Goal: Navigation & Orientation: Go to known website

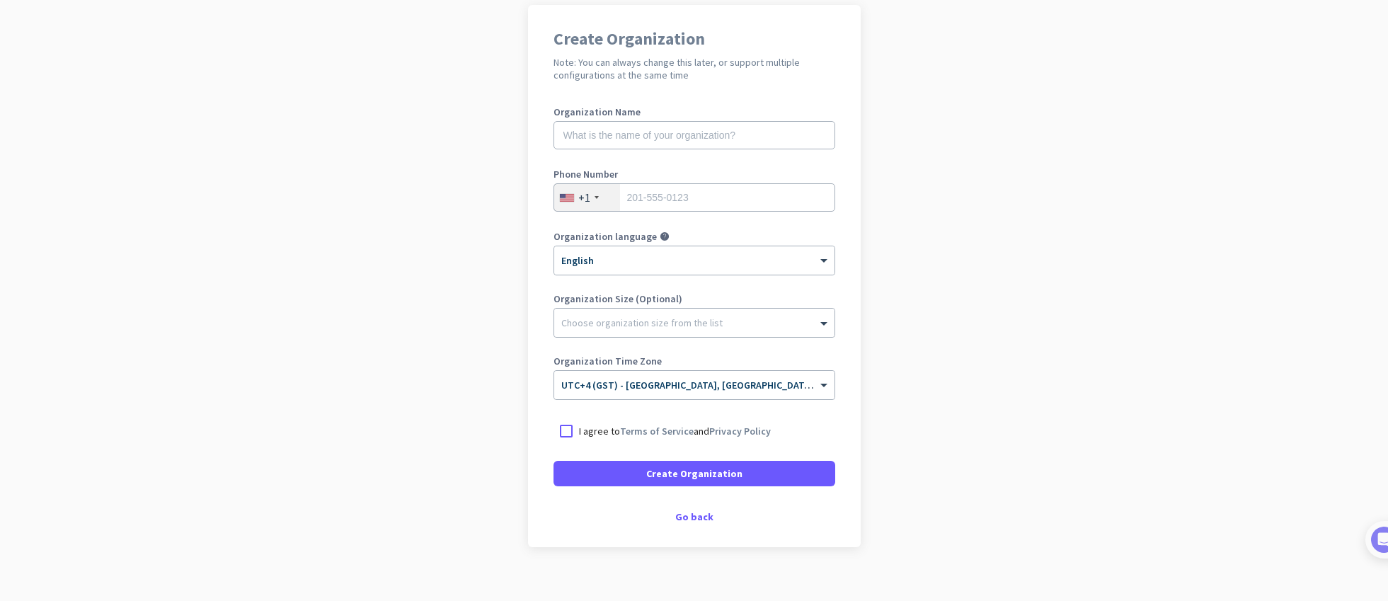
scroll to position [127, 0]
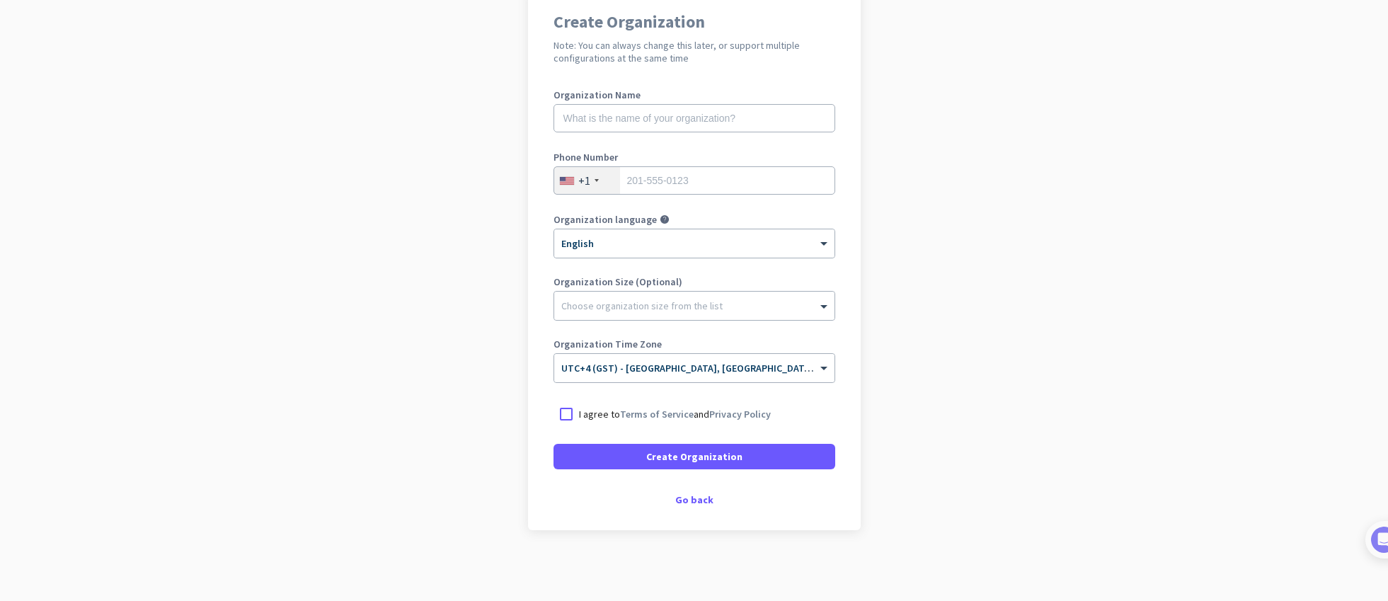
click at [701, 505] on div "Create Organization Note: You can always change this later, or support multiple…" at bounding box center [694, 259] width 333 height 542
click at [691, 500] on div "Go back" at bounding box center [694, 500] width 282 height 10
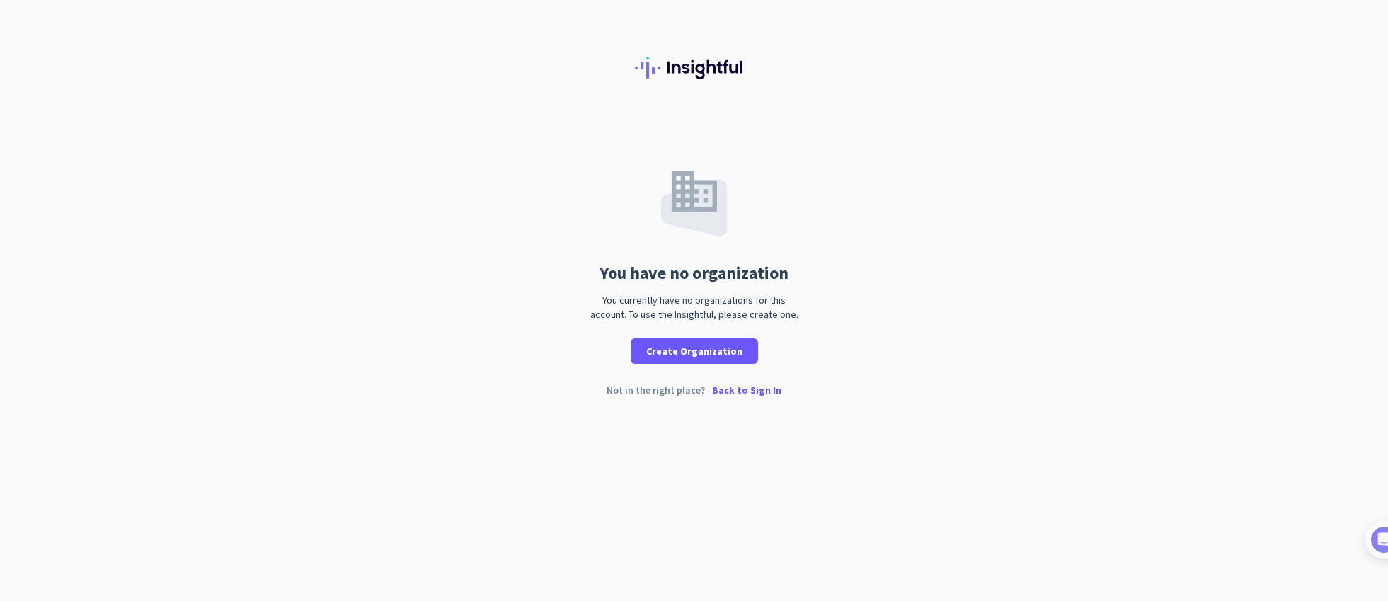
click at [749, 389] on p "Back to Sign In" at bounding box center [746, 390] width 69 height 10
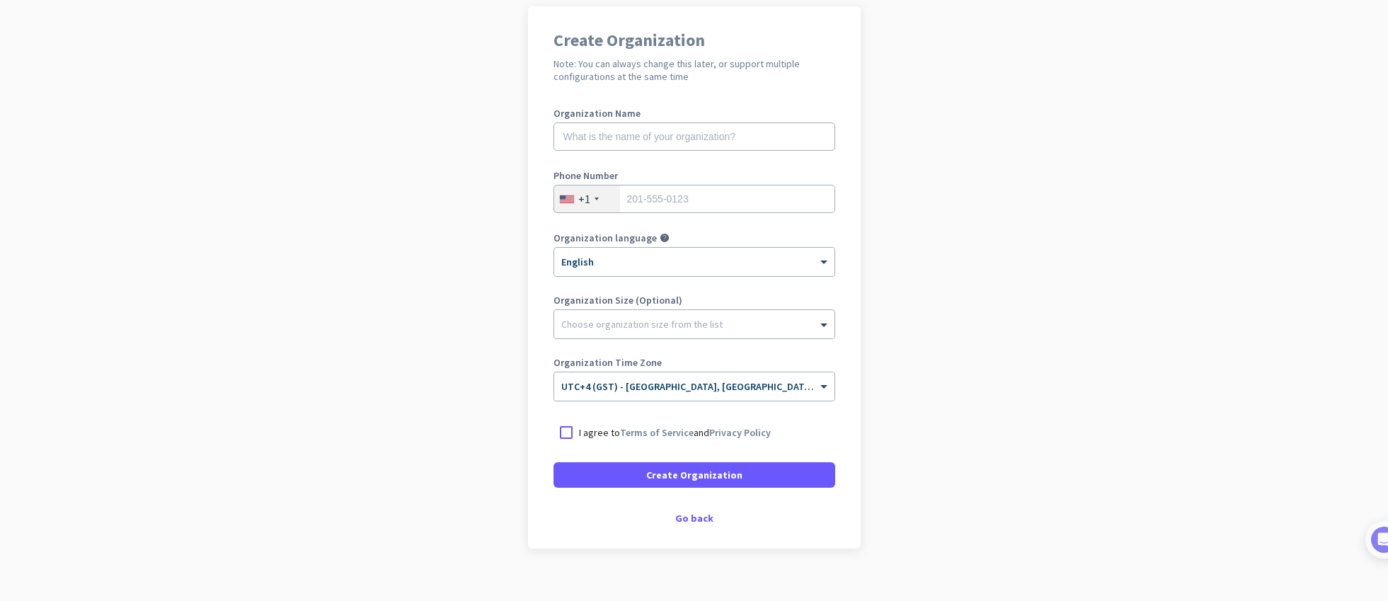
scroll to position [127, 0]
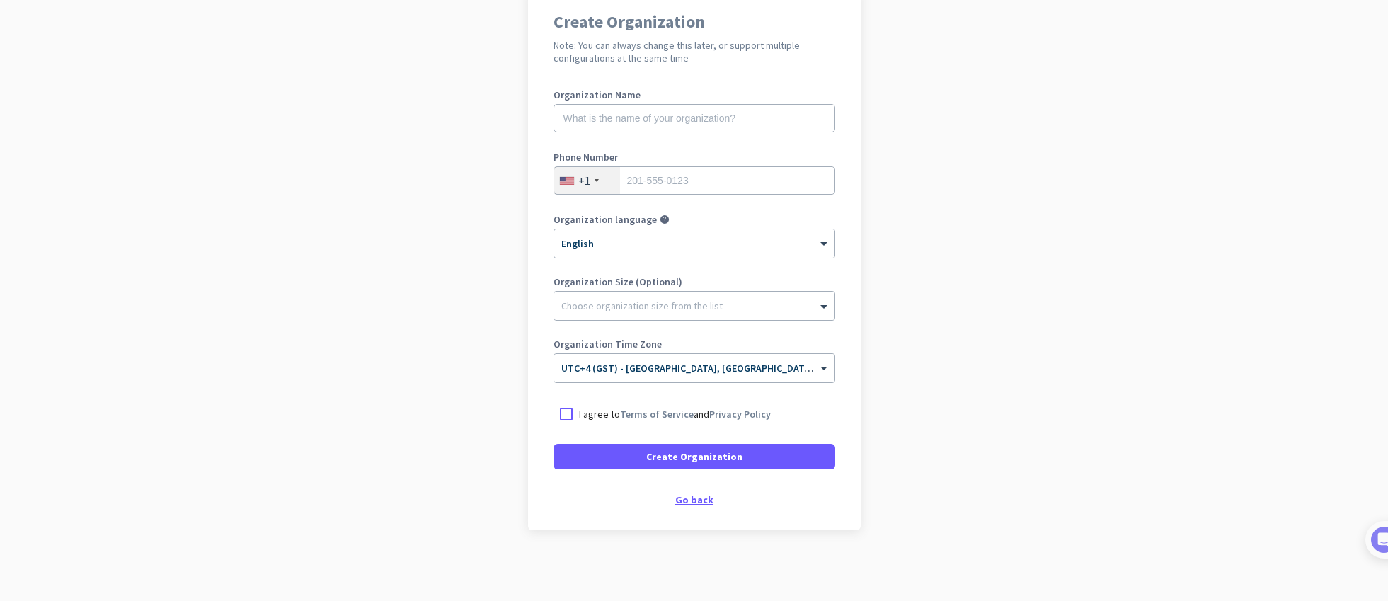
click at [693, 495] on div "Go back" at bounding box center [694, 500] width 282 height 10
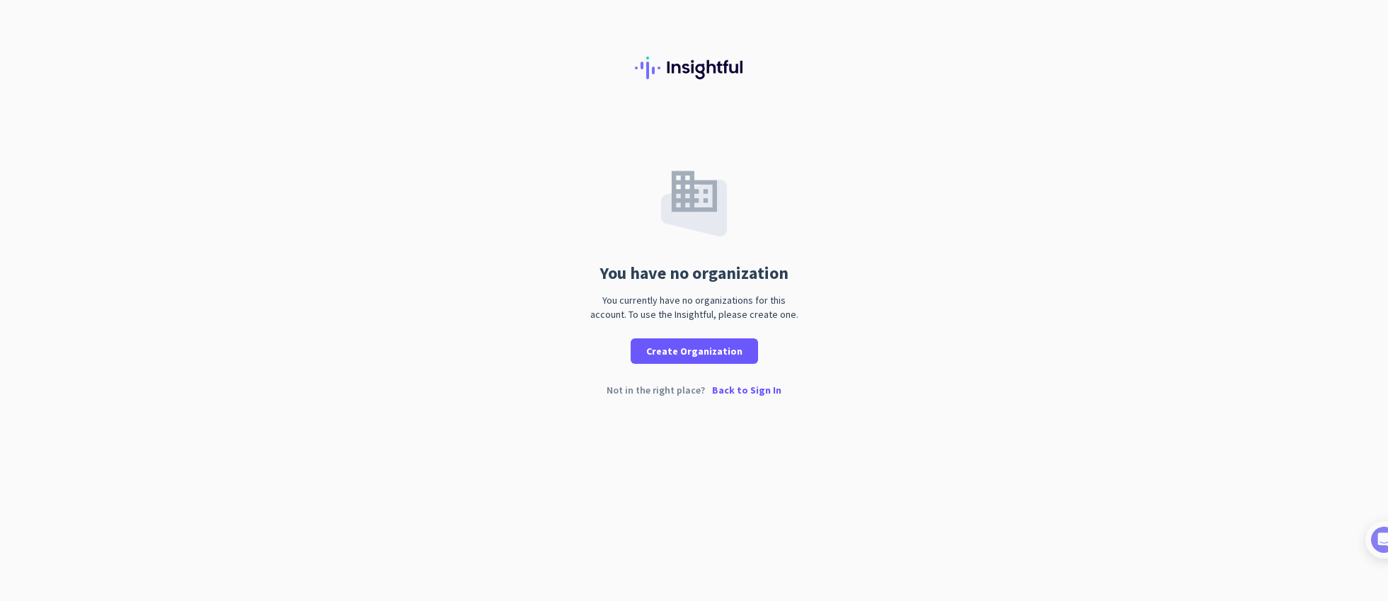
click at [741, 389] on p "Back to Sign In" at bounding box center [746, 390] width 69 height 10
